Goal: Information Seeking & Learning: Learn about a topic

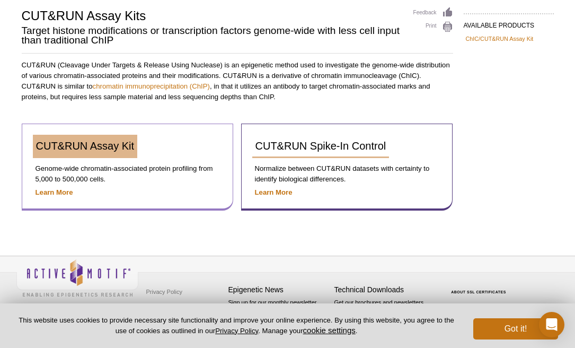
scroll to position [75, 0]
click at [112, 148] on span "CUT&RUN Assay Kit" at bounding box center [85, 146] width 99 height 12
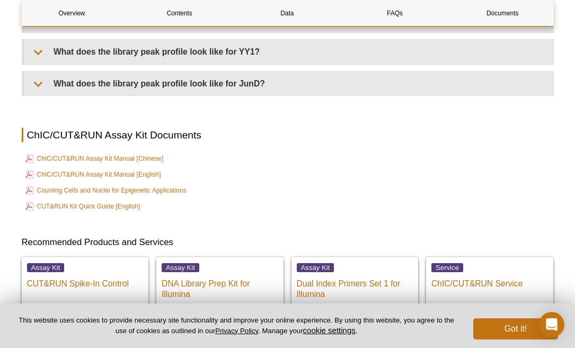
scroll to position [3504, 0]
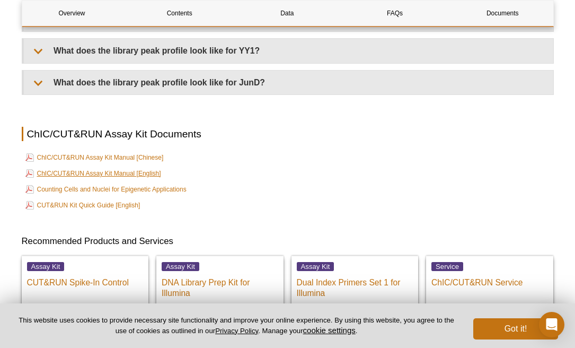
click at [108, 174] on link "ChIC/CUT&RUN Assay Kit Manual [English]" at bounding box center [93, 173] width 136 height 13
click at [96, 208] on link "CUT&RUN Kit Quick Guide [English]" at bounding box center [82, 205] width 115 height 13
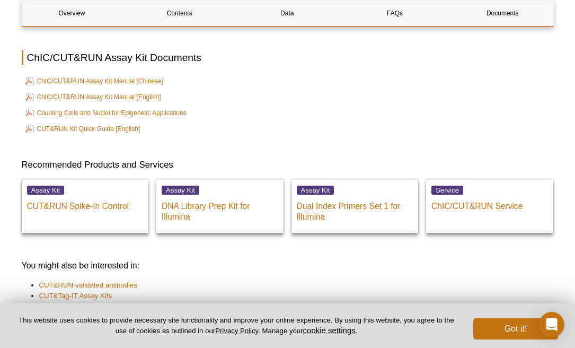
scroll to position [3610, 0]
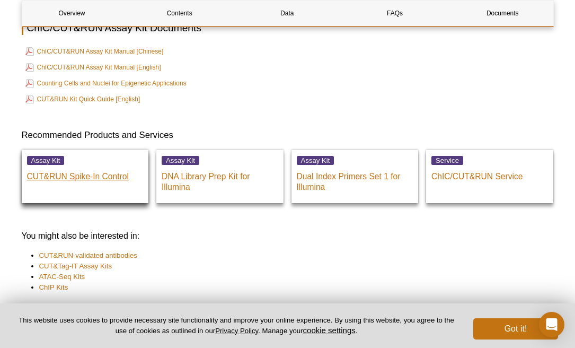
click at [99, 179] on p "CUT&RUN Spike-In Control" at bounding box center [85, 174] width 117 height 16
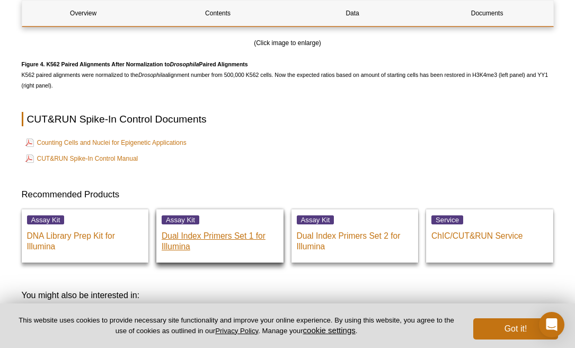
scroll to position [2142, 0]
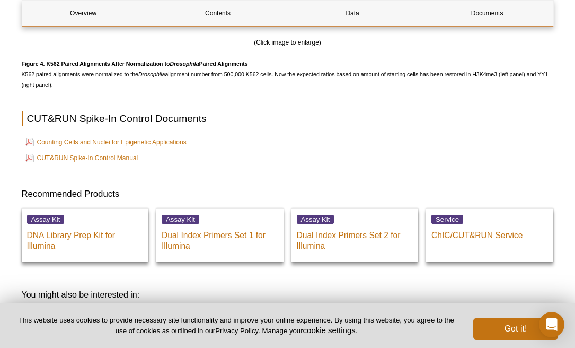
click at [87, 142] on link "Counting Cells and Nuclei for Epigenetic Applications" at bounding box center [105, 142] width 161 height 13
click at [96, 158] on link "CUT&RUN Spike-In Control Manual" at bounding box center [81, 158] width 113 height 13
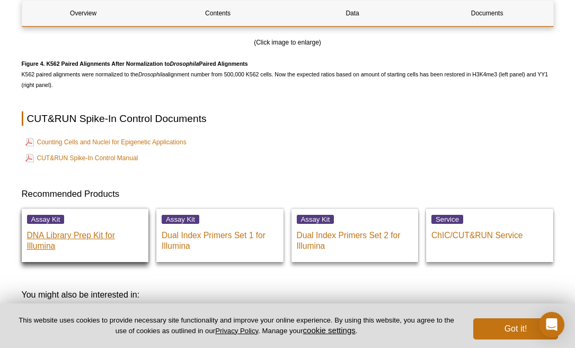
click at [62, 236] on p "DNA Library Prep Kit for Illumina" at bounding box center [85, 238] width 117 height 27
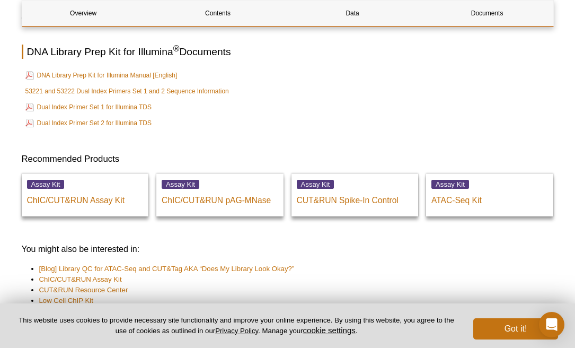
scroll to position [2855, 0]
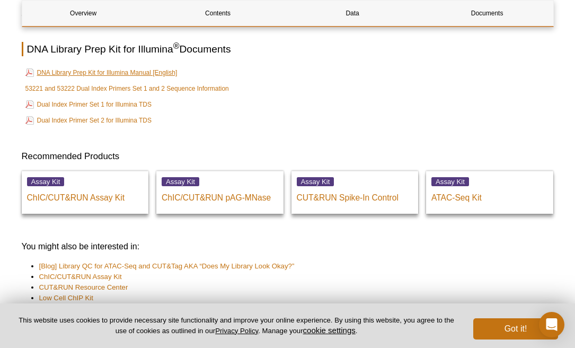
click at [99, 71] on link "DNA Library Prep Kit for Illumina Manual [English]" at bounding box center [101, 72] width 152 height 13
click at [178, 87] on link "53221 and 53222 Dual Index Primers Set 1 and 2 Sequence Information" at bounding box center [127, 88] width 204 height 11
click at [100, 103] on link "Dual Index Primer Set 1 for Illumina TDS" at bounding box center [88, 104] width 127 height 13
click at [85, 117] on link "Dual Index Primer Set 2 for Illumina TDS" at bounding box center [88, 120] width 127 height 13
click at [345, 69] on td "DNA Library Prep Kit for Illumina Manual [English]" at bounding box center [288, 72] width 530 height 15
